Goal: Transaction & Acquisition: Purchase product/service

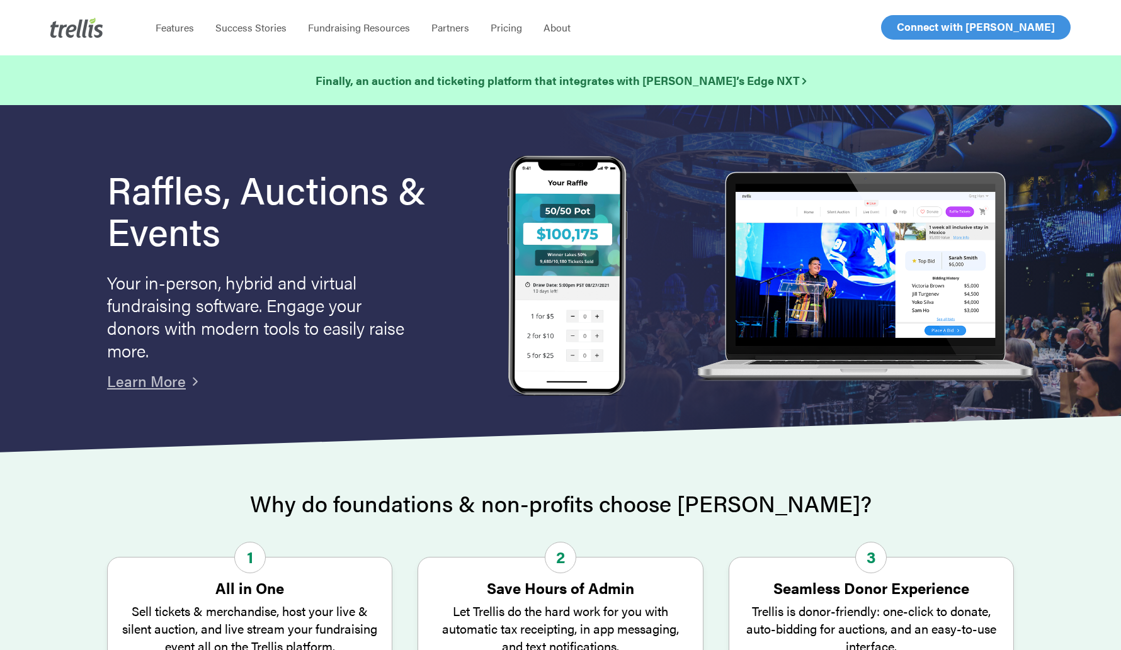
click at [905, 30] on span "Log In" at bounding box center [911, 27] width 30 height 15
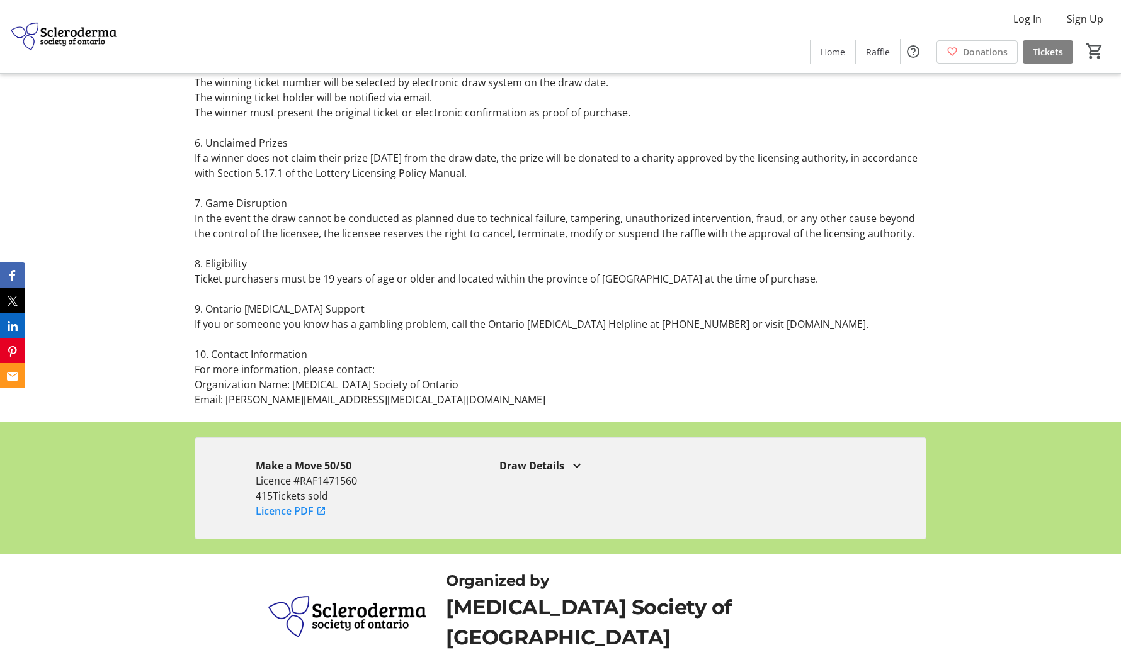
scroll to position [1614, 0]
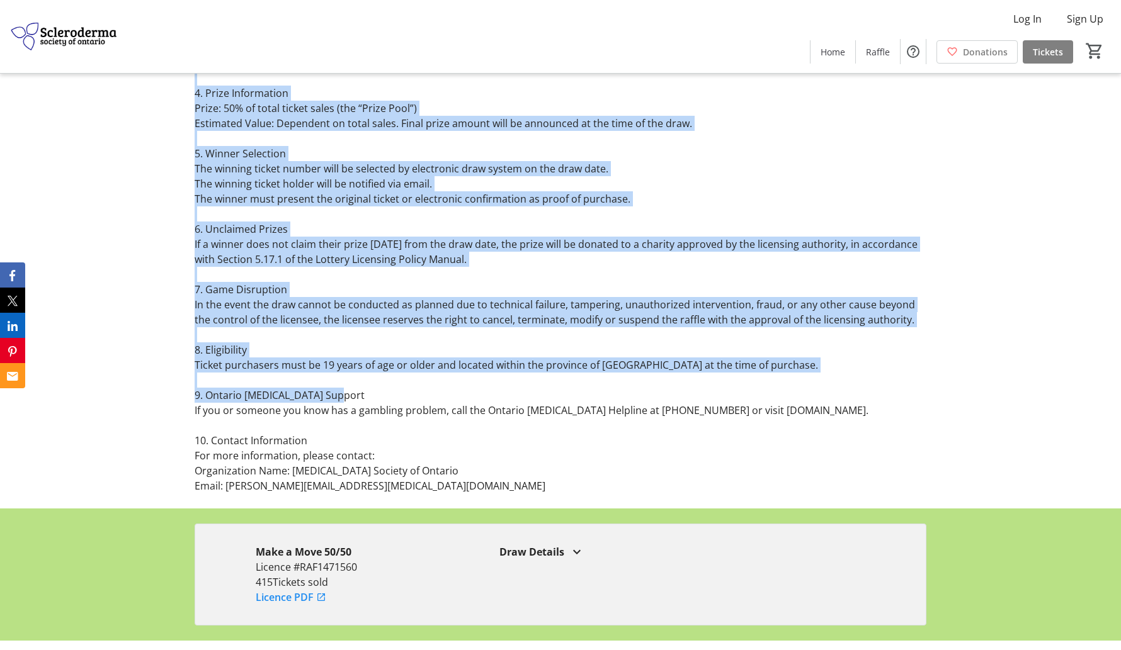
drag, startPoint x: 340, startPoint y: 398, endPoint x: 342, endPoint y: 502, distance: 103.9
click at [342, 502] on div "Raffle Rules of Play Rules of Play – 50/50 Raffle Lottery 1. Event Information …" at bounding box center [560, 89] width 1121 height 839
click at [318, 478] on p "Organization Name: [MEDICAL_DATA] Society of Ontario" at bounding box center [561, 470] width 732 height 15
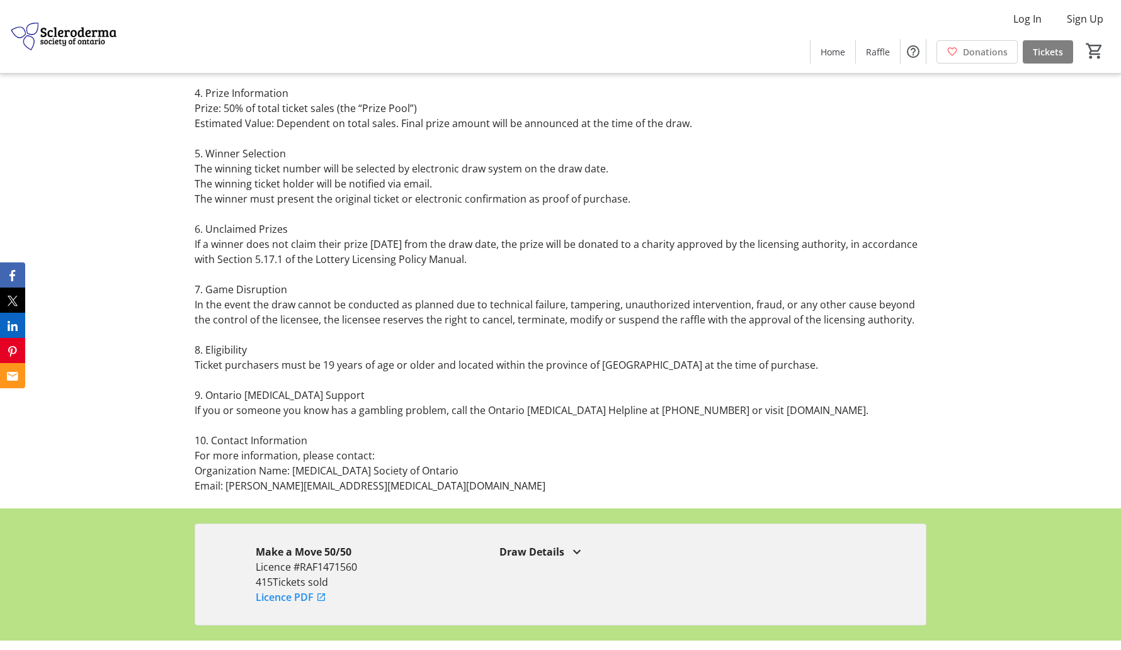
click at [318, 478] on p "Organization Name: [MEDICAL_DATA] Society of Ontario" at bounding box center [561, 470] width 732 height 15
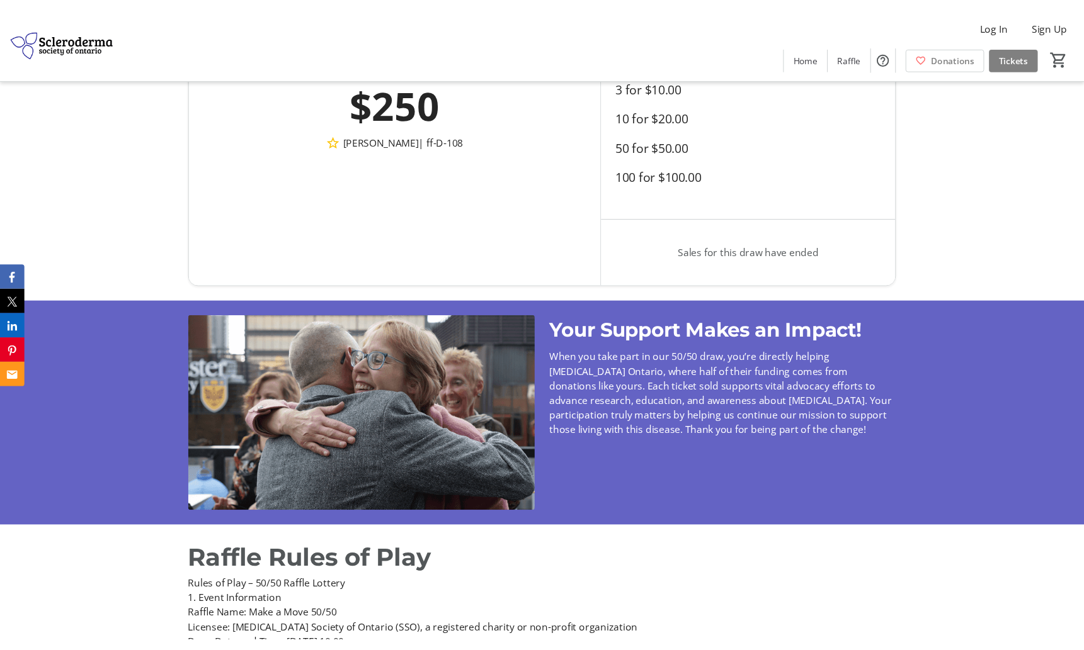
scroll to position [657, 0]
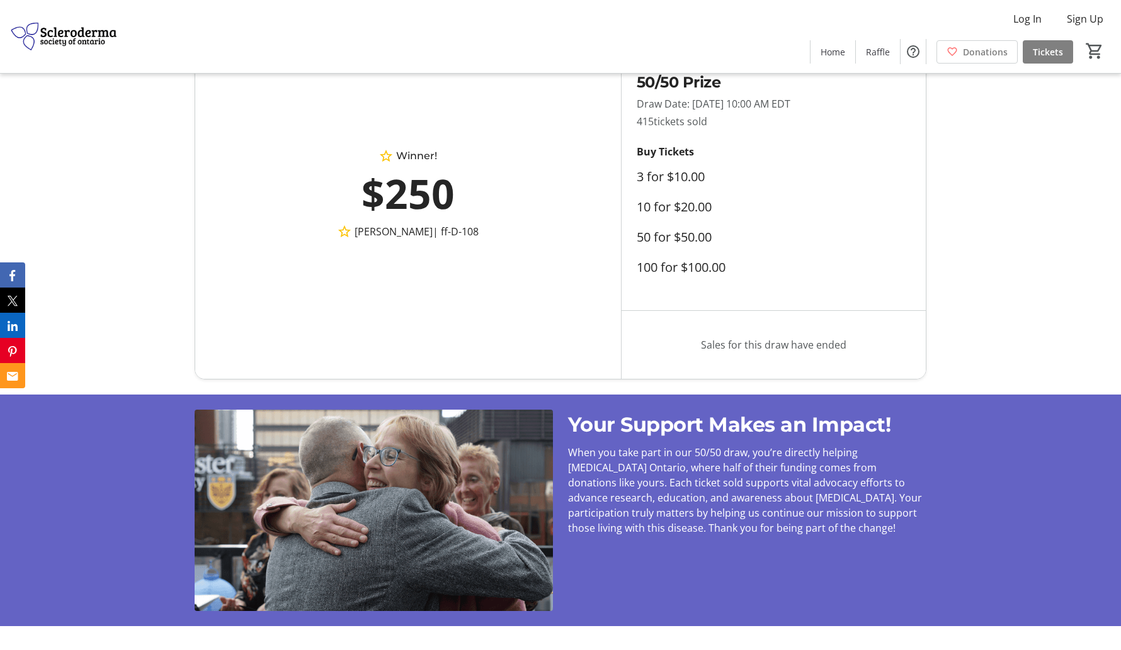
click at [681, 478] on span "When you take part in our 50/50 draw, you’re directly helping [MEDICAL_DATA] On…" at bounding box center [745, 490] width 354 height 89
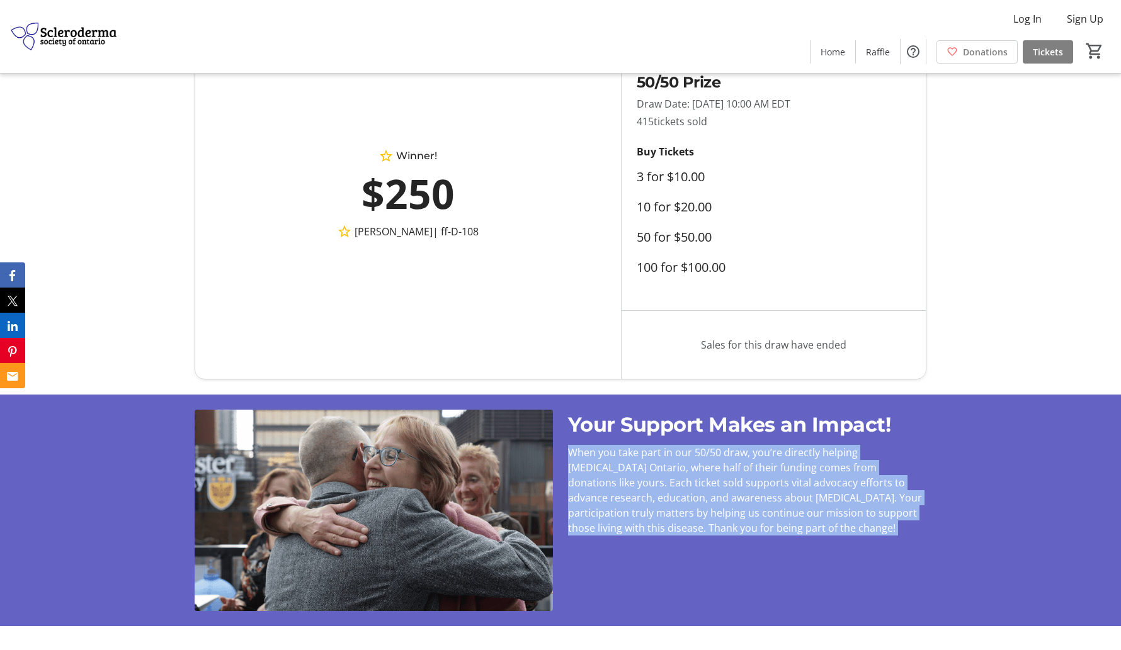
copy div "When you take part in our 50/50 draw, you’re directly helping [MEDICAL_DATA] On…"
